Goal: Information Seeking & Learning: Learn about a topic

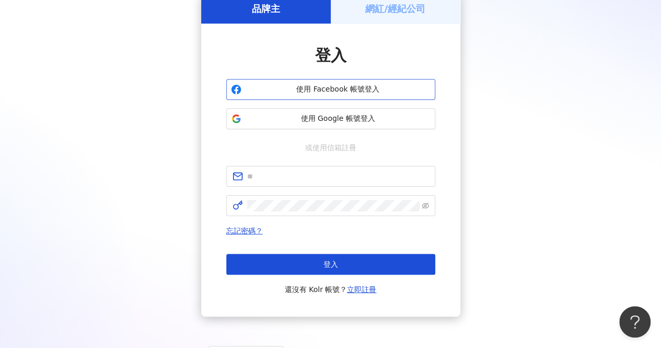
scroll to position [98, 0]
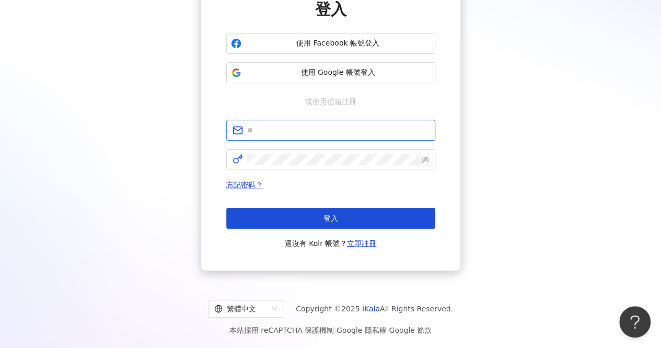
click at [323, 131] on input "text" at bounding box center [338, 130] width 182 height 12
paste input "**********"
type input "**********"
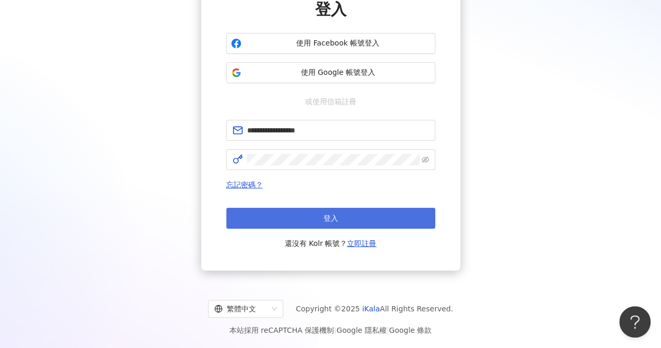
click at [344, 217] on button "登入" at bounding box center [330, 218] width 209 height 21
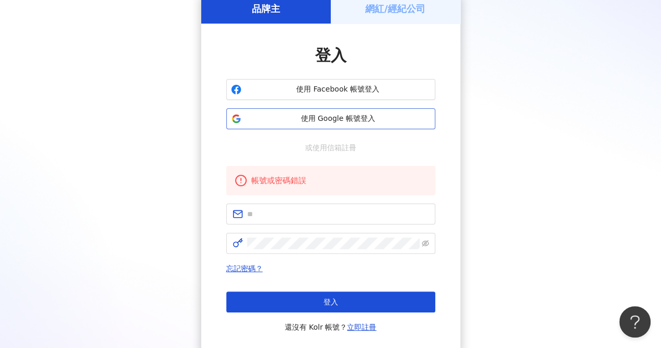
scroll to position [0, 0]
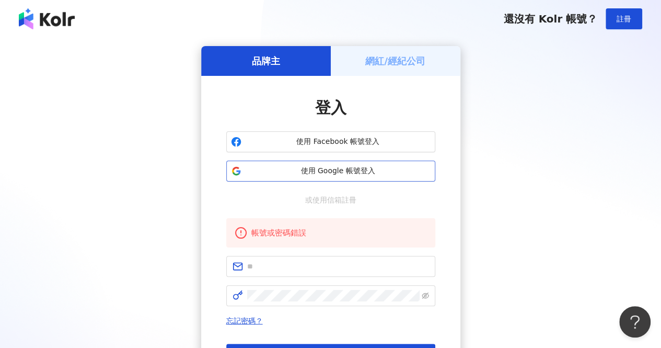
click at [384, 170] on span "使用 Google 帳號登入" at bounding box center [338, 171] width 185 height 10
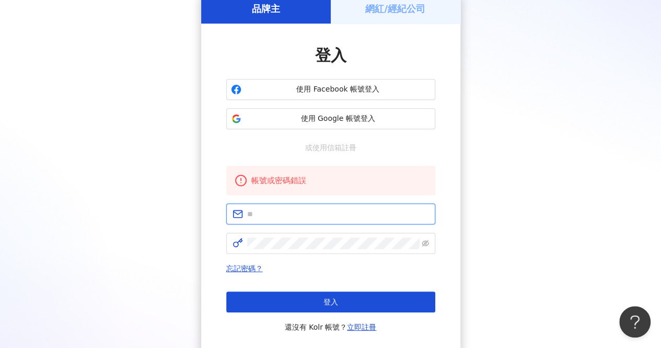
click at [335, 216] on input "text" at bounding box center [338, 214] width 182 height 12
paste input "**********"
type input "**********"
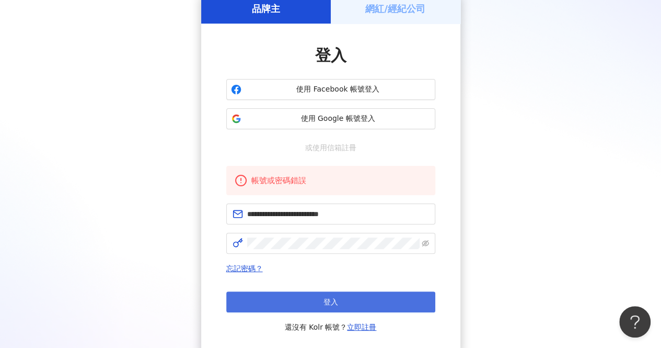
click at [347, 299] on button "登入" at bounding box center [330, 301] width 209 height 21
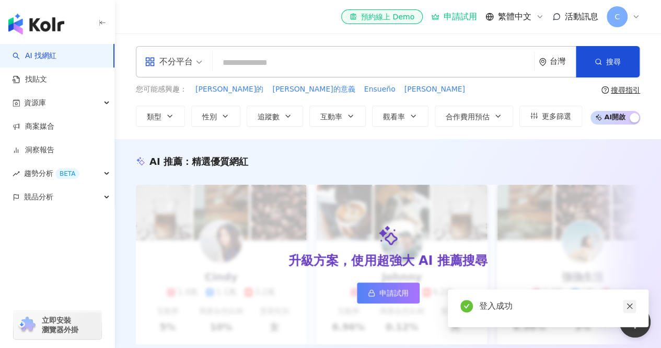
click at [631, 305] on icon "close" at bounding box center [629, 305] width 7 height 7
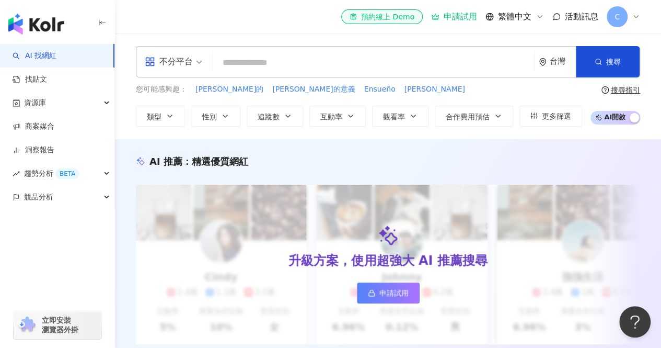
click at [291, 61] on input "search" at bounding box center [373, 63] width 313 height 20
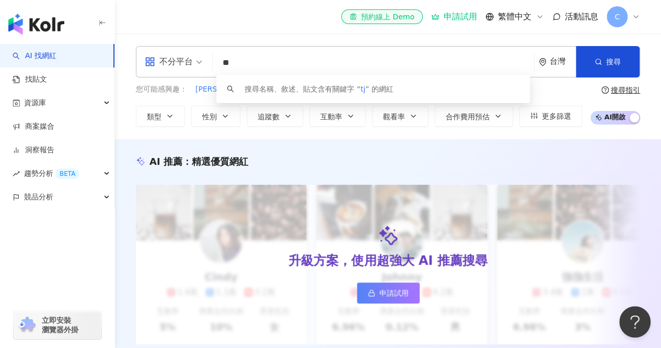
type input "*"
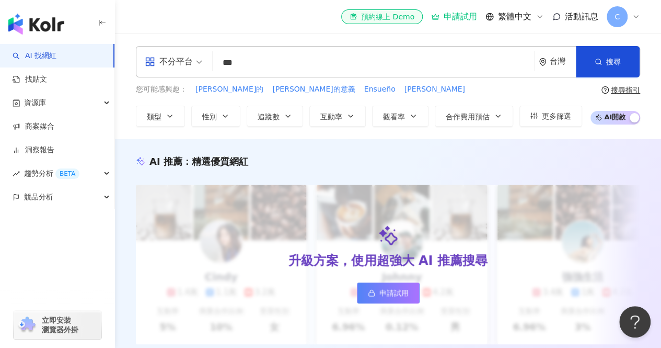
type input "***"
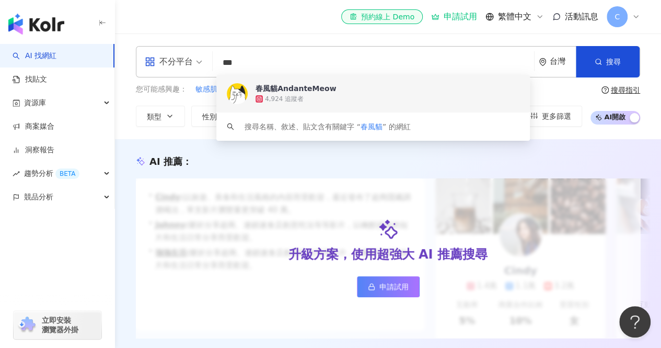
click at [338, 94] on div "4,924 追蹤者" at bounding box center [388, 99] width 264 height 10
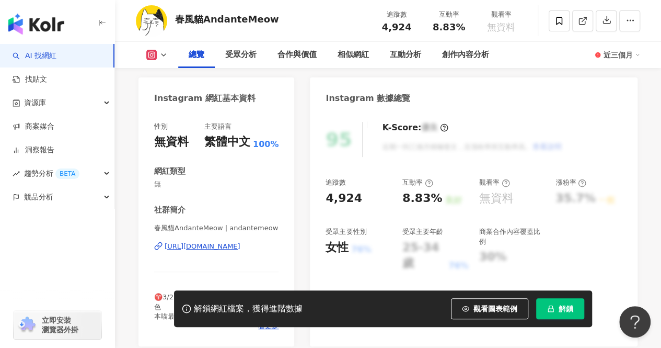
scroll to position [105, 0]
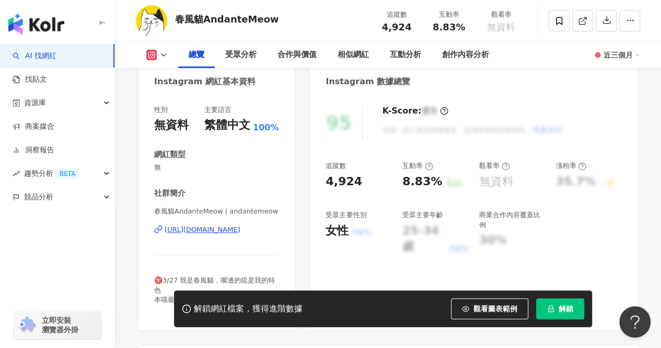
click at [571, 313] on span "解鎖" at bounding box center [566, 308] width 15 height 8
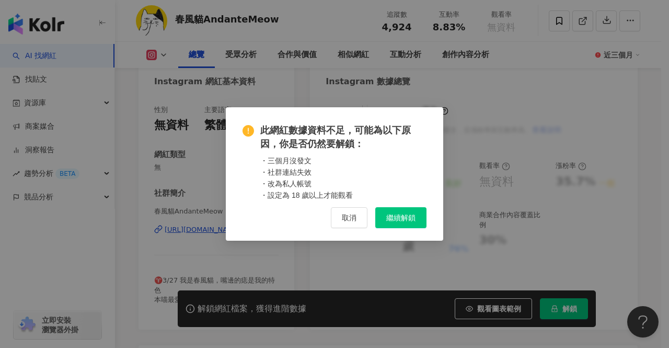
click at [409, 213] on span "繼續解鎖" at bounding box center [400, 217] width 29 height 8
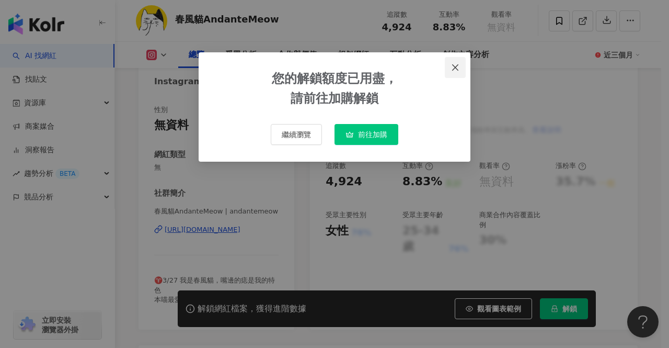
click at [455, 64] on icon "close" at bounding box center [455, 67] width 8 height 8
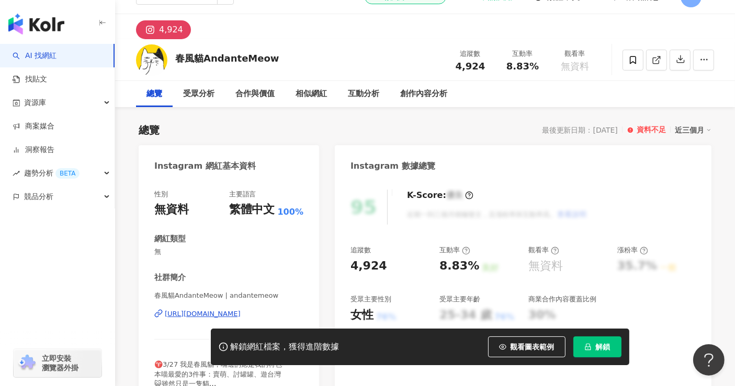
scroll to position [20, 0]
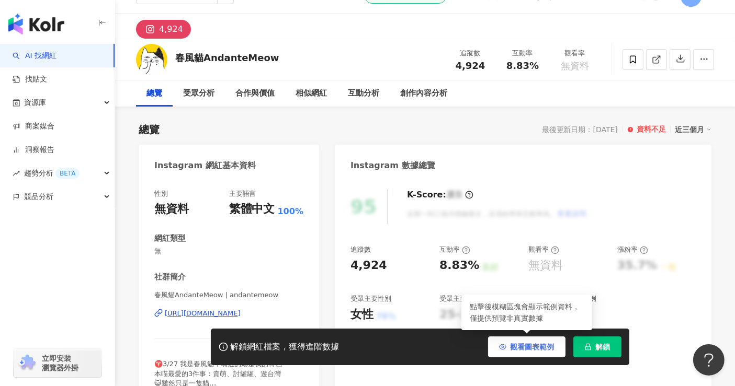
click at [532, 347] on span "觀看圖表範例" at bounding box center [532, 347] width 44 height 8
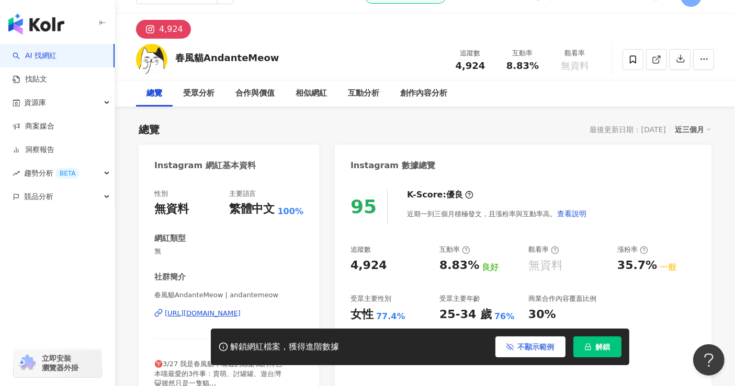
click at [553, 347] on button "不顯示範例" at bounding box center [530, 347] width 70 height 21
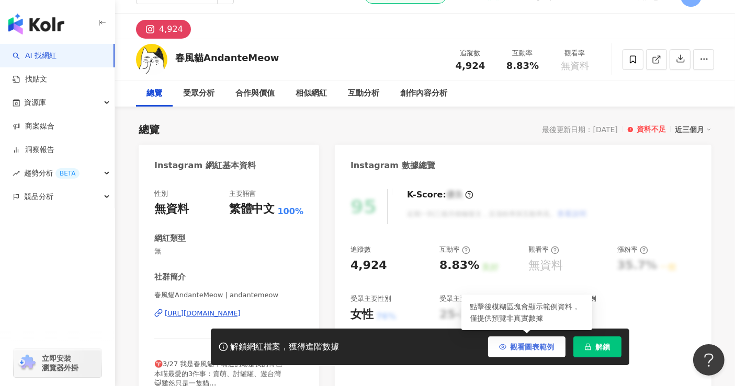
click at [533, 347] on span "觀看圖表範例" at bounding box center [532, 347] width 44 height 8
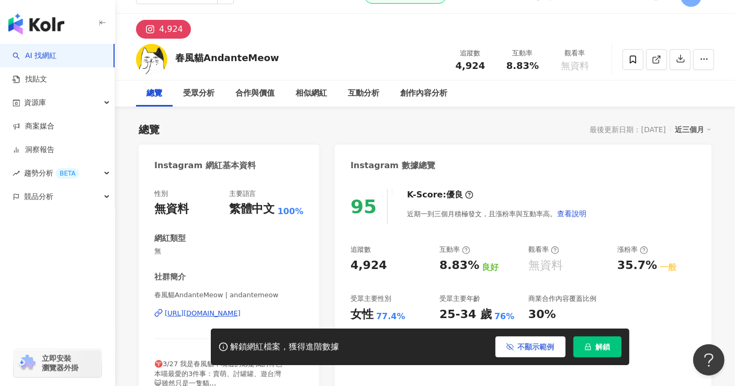
click at [537, 347] on span "不顯示範例" at bounding box center [536, 347] width 37 height 8
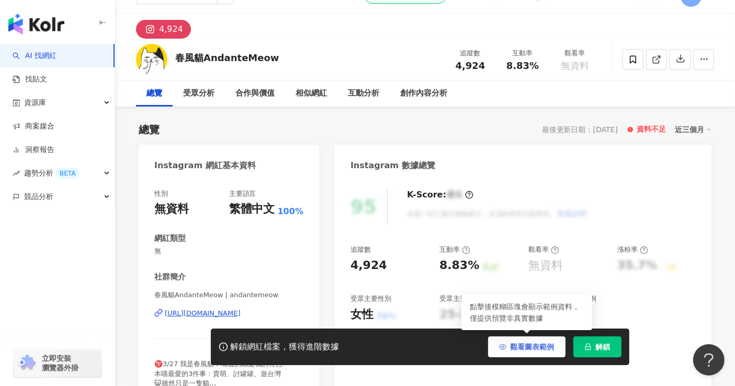
click at [533, 347] on span "觀看圖表範例" at bounding box center [532, 347] width 44 height 8
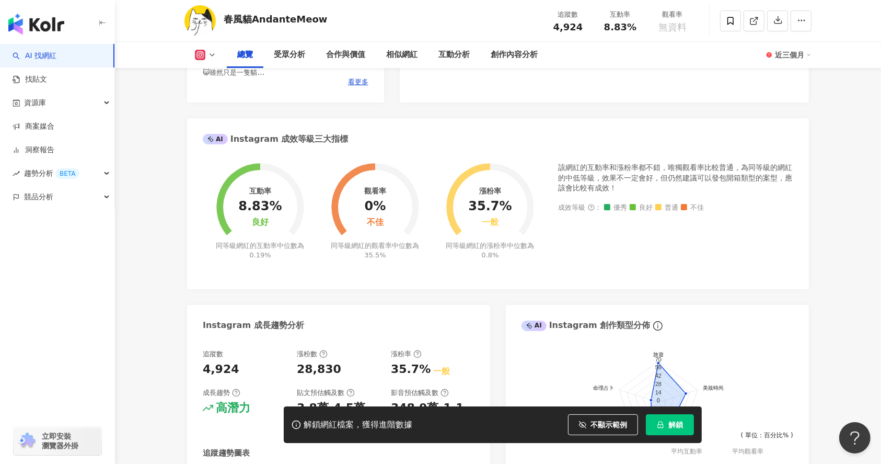
scroll to position [333, 0]
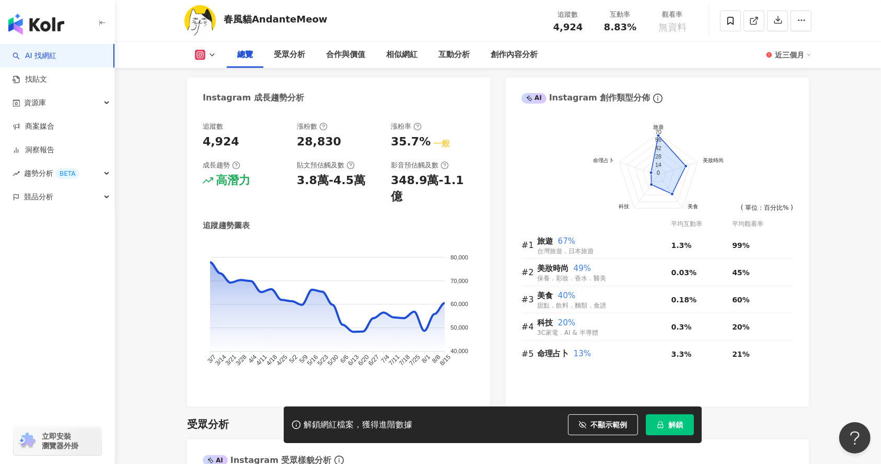
scroll to position [560, 0]
click at [801, 55] on div "近三個月" at bounding box center [793, 55] width 37 height 17
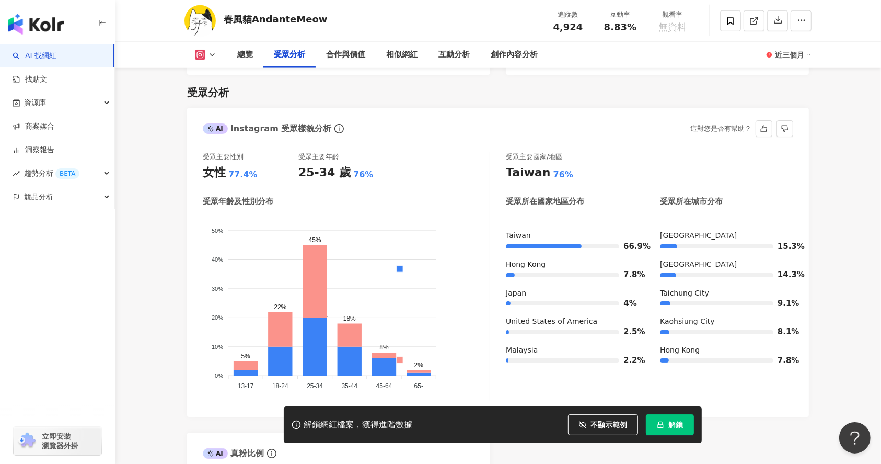
scroll to position [889, 0]
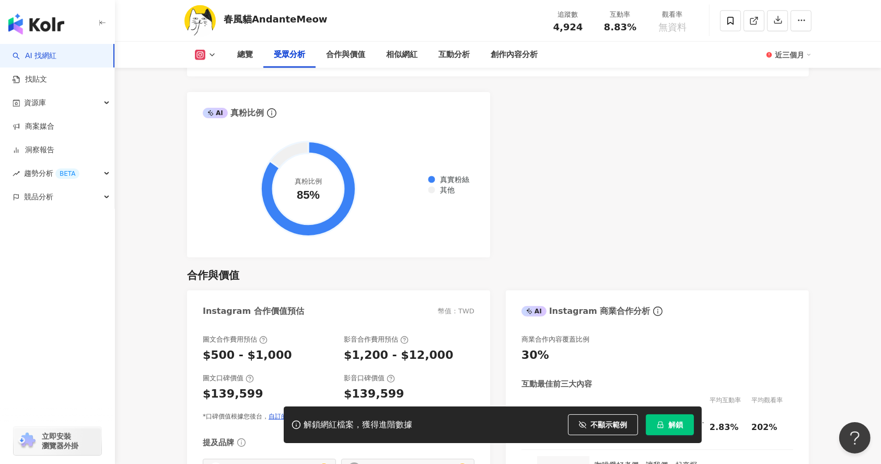
scroll to position [1228, 0]
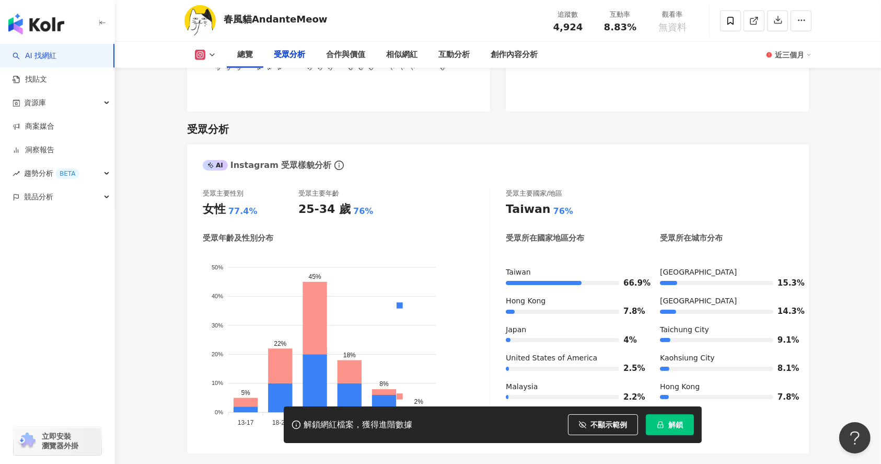
scroll to position [879, 0]
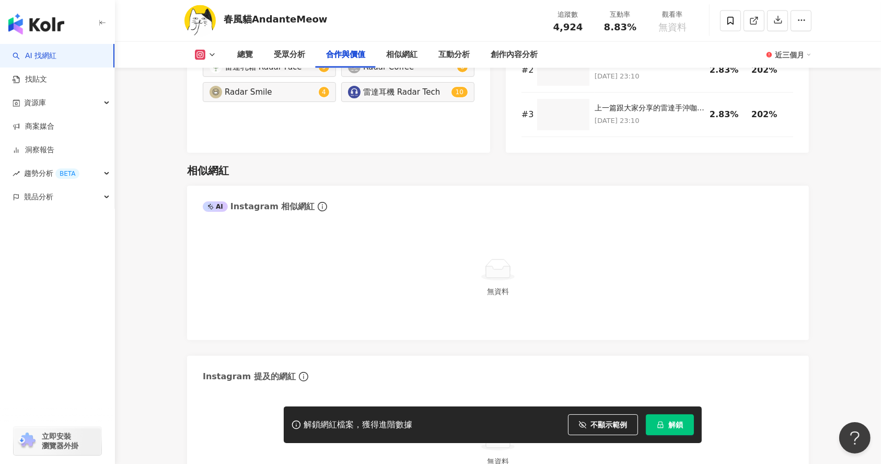
scroll to position [1646, 0]
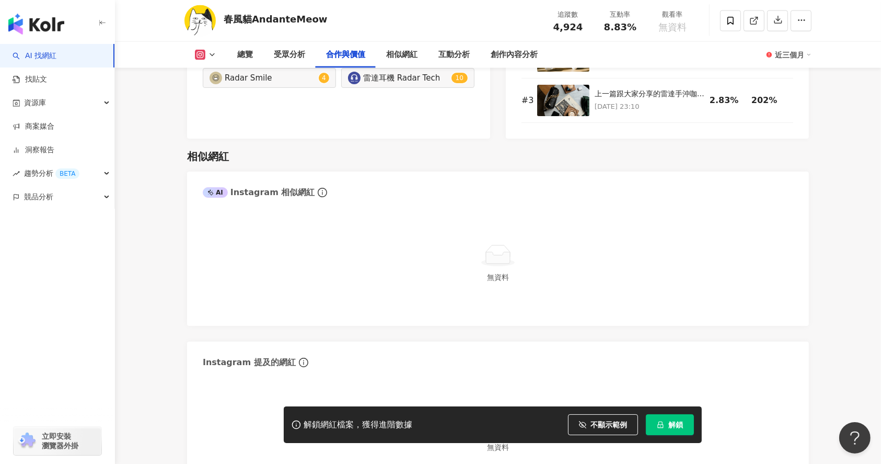
drag, startPoint x: 625, startPoint y: 423, endPoint x: 703, endPoint y: 271, distance: 170.9
click at [625, 425] on span "不顯示範例" at bounding box center [609, 424] width 37 height 8
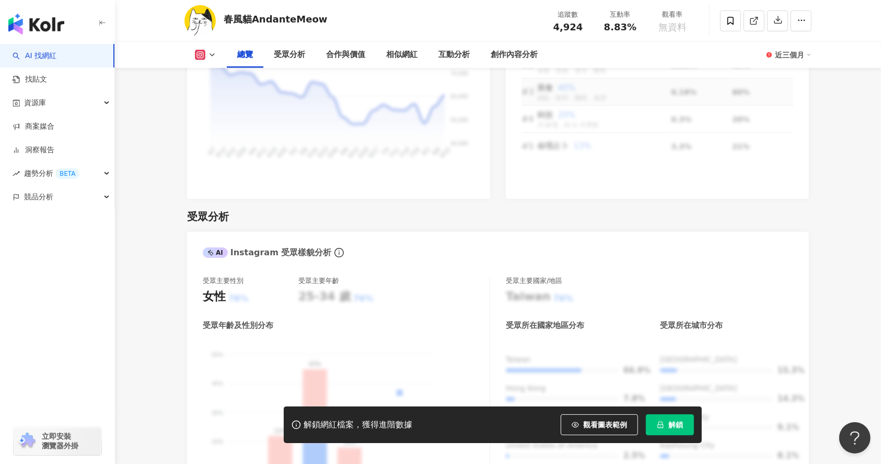
scroll to position [836, 0]
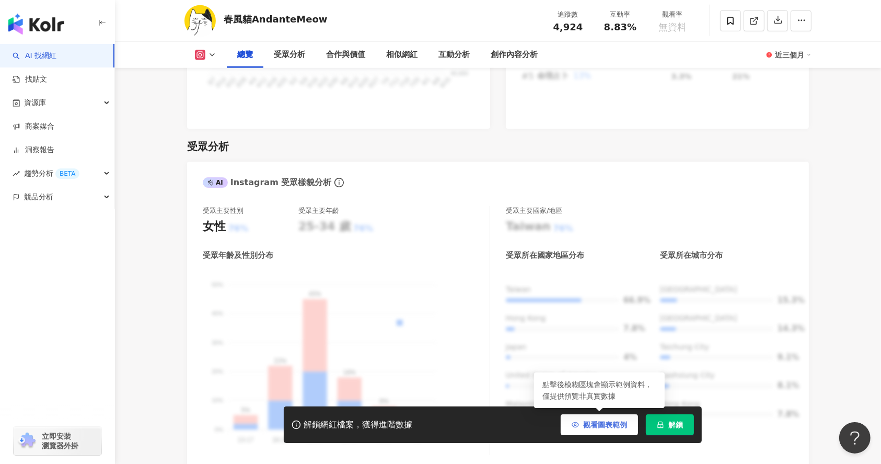
click at [596, 422] on span "觀看圖表範例" at bounding box center [605, 424] width 44 height 8
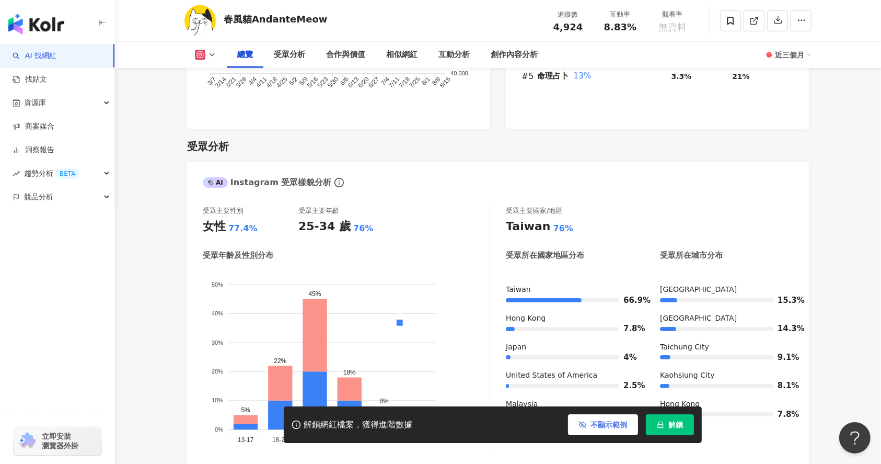
click at [625, 423] on span "不顯示範例" at bounding box center [609, 424] width 37 height 8
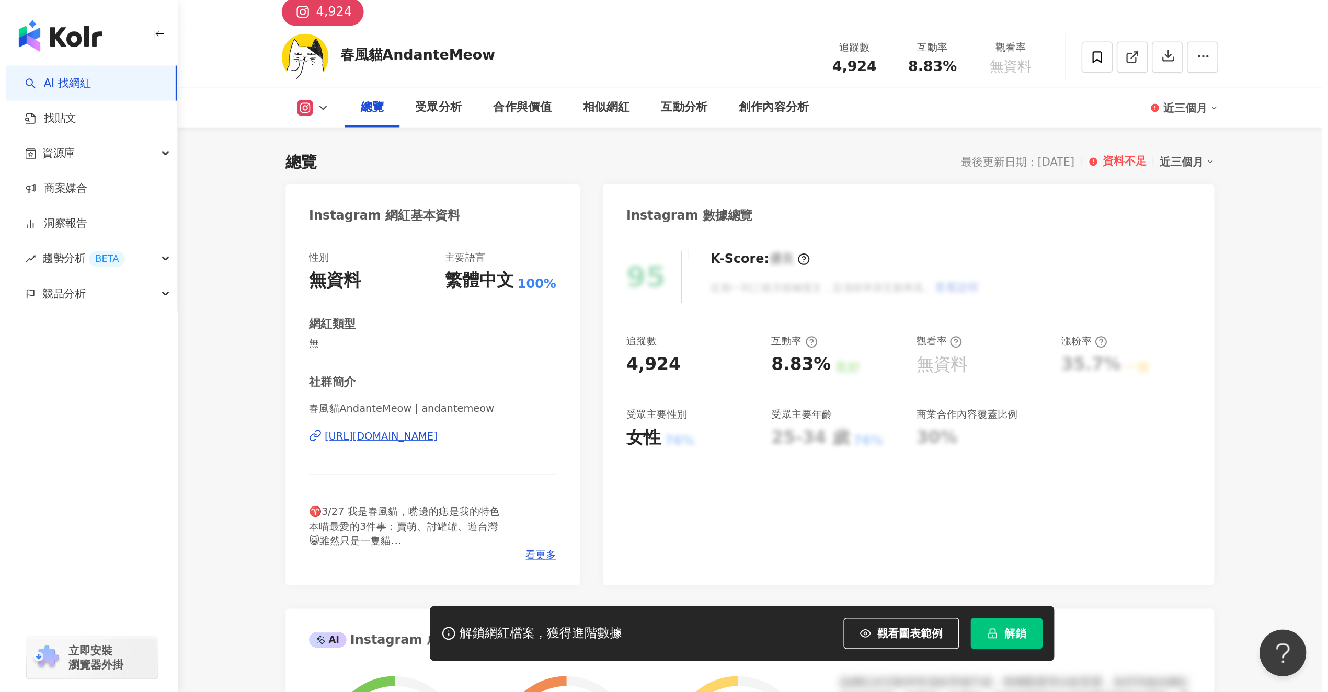
scroll to position [70, 0]
